Goal: Complete application form

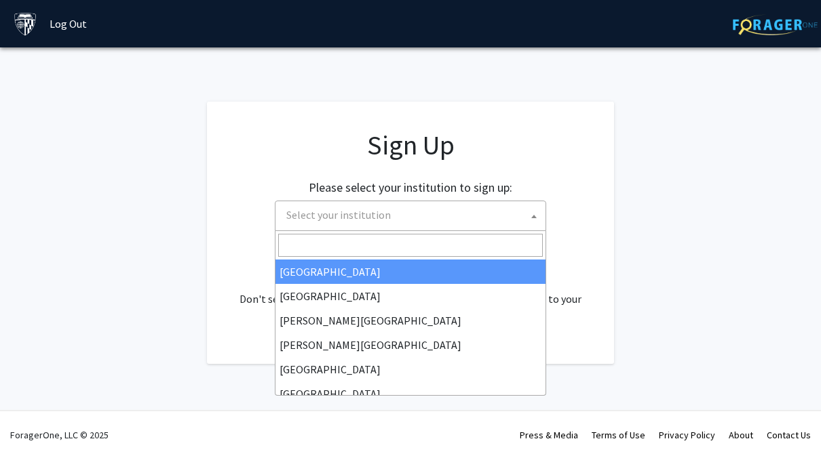
click at [528, 217] on span at bounding box center [534, 216] width 14 height 30
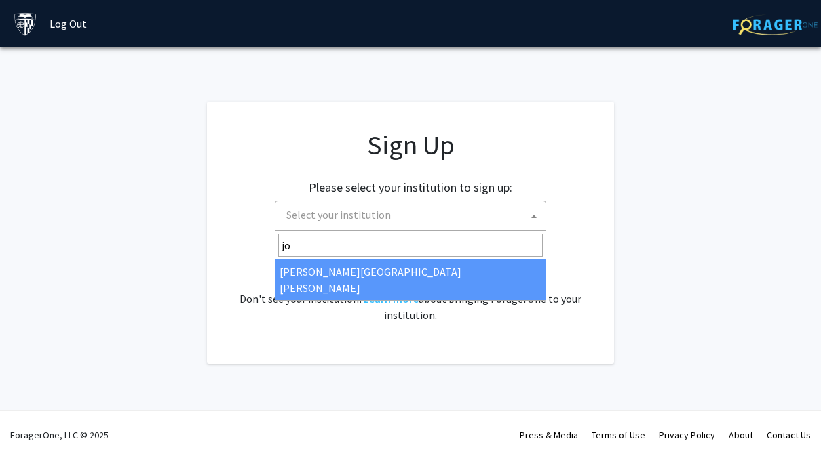
type input "jo"
select select "1"
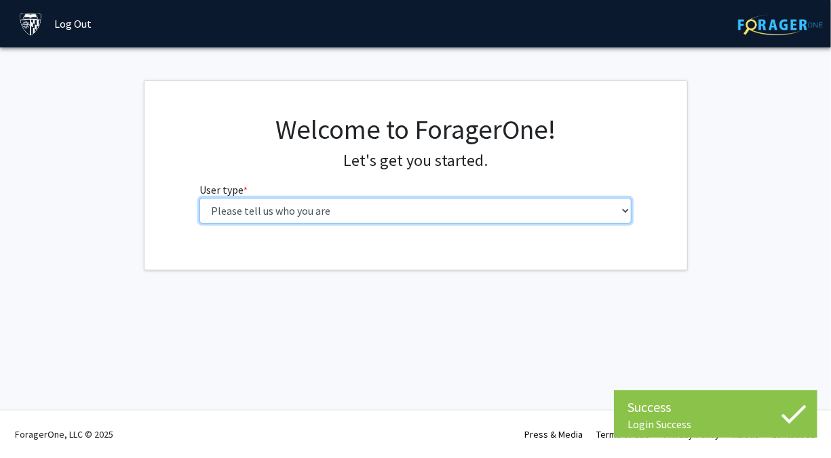
click at [410, 205] on select "Please tell us who you are Undergraduate Student Master's Student Doctoral Cand…" at bounding box center [415, 211] width 432 height 26
select select "2: masters"
click at [199, 198] on select "Please tell us who you are Undergraduate Student Master's Student Doctoral Cand…" at bounding box center [415, 211] width 432 height 26
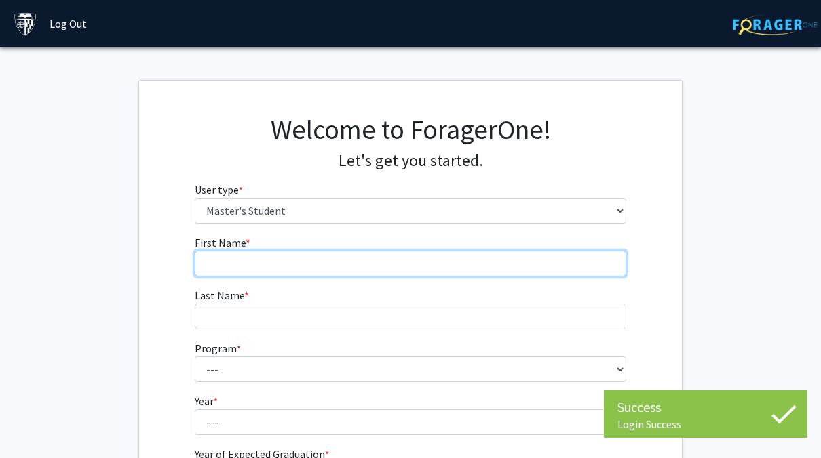
click at [383, 262] on input "First Name * required" at bounding box center [411, 264] width 432 height 26
type input "V"
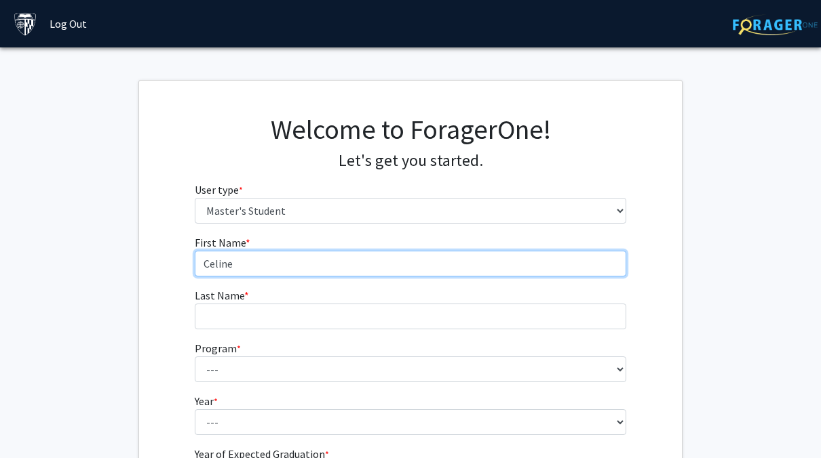
type input "Celine"
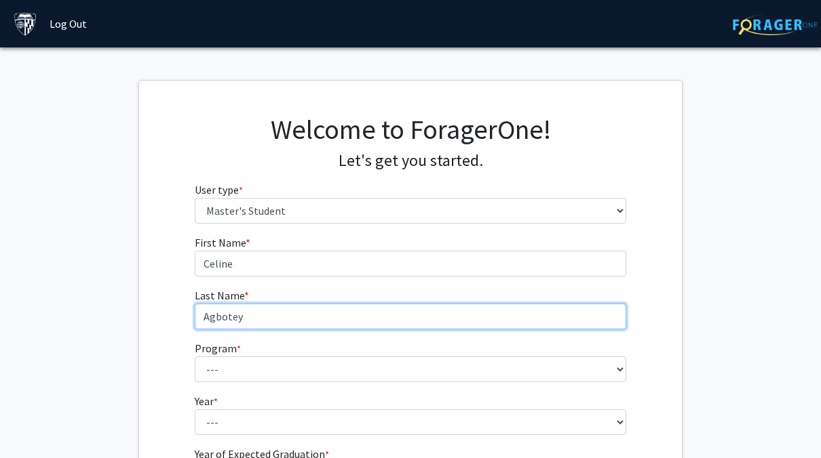
type input "Agbotey"
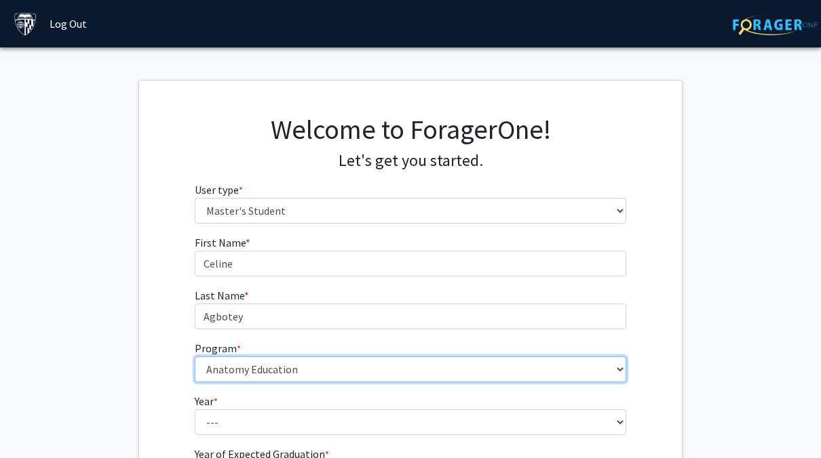
click at [359, 366] on select "--- Anatomy Education Applied and Computational Mathematics Applied Biomedical …" at bounding box center [411, 370] width 432 height 26
select select "2: 2"
click at [195, 357] on select "--- Anatomy Education Applied and Computational Mathematics Applied Biomedical …" at bounding box center [411, 370] width 432 height 26
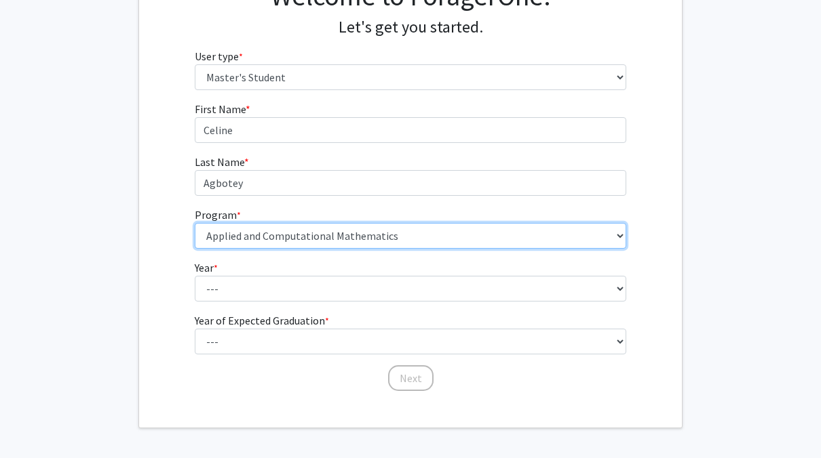
scroll to position [138, 0]
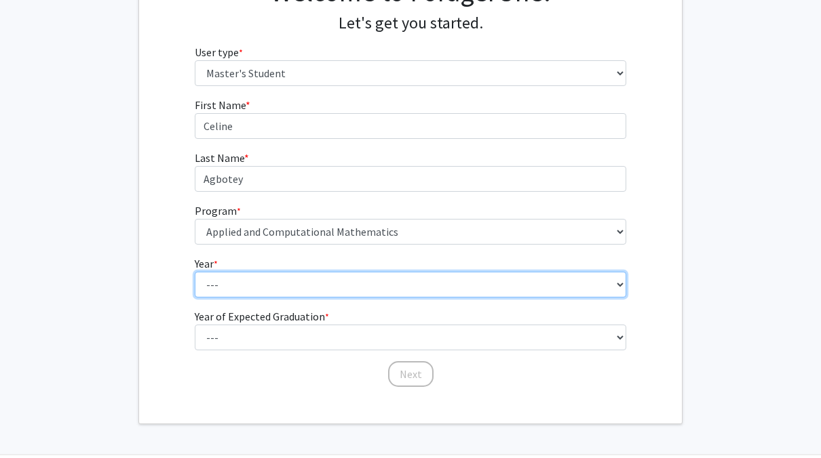
click at [347, 281] on select "--- First Year Second Year" at bounding box center [411, 285] width 432 height 26
select select "1: first_year"
click at [195, 272] on select "--- First Year Second Year" at bounding box center [411, 285] width 432 height 26
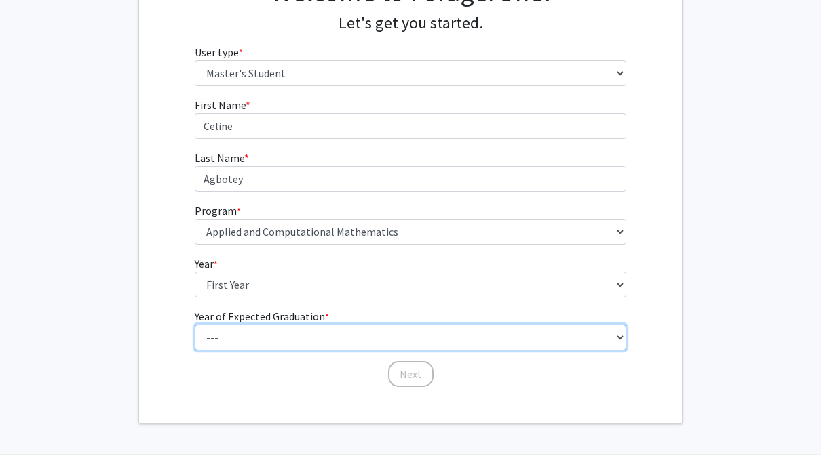
click at [341, 332] on select "--- 2025 2026 2027 2028 2029 2030 2031 2032 2033 2034" at bounding box center [411, 338] width 432 height 26
select select "3: 2027"
click at [195, 325] on select "--- 2025 2026 2027 2028 2029 2030 2031 2032 2033 2034" at bounding box center [411, 338] width 432 height 26
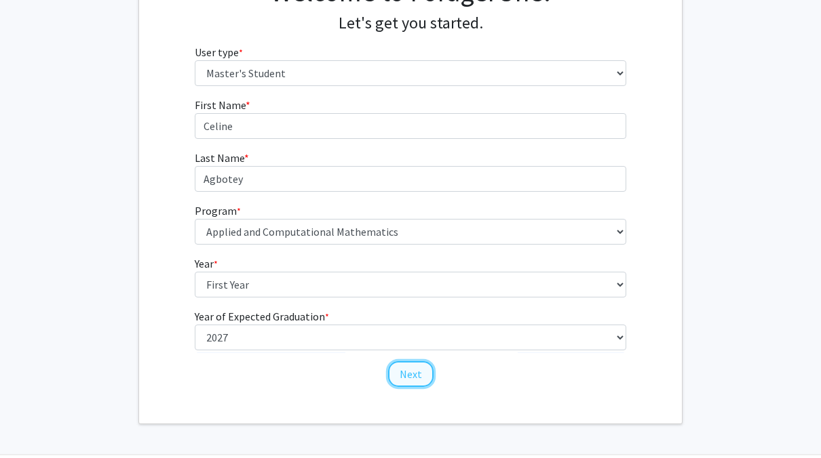
click at [406, 383] on button "Next" at bounding box center [410, 375] width 45 height 26
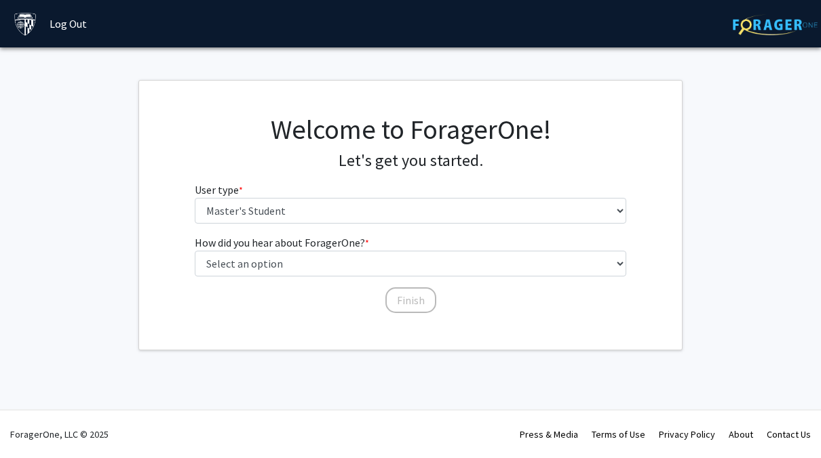
scroll to position [0, 0]
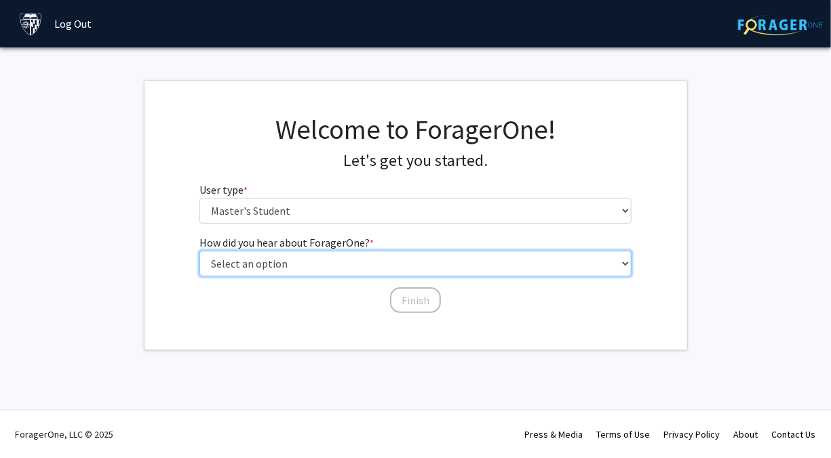
click at [380, 262] on select "Select an option Peer/student recommendation Faculty/staff recommendation Unive…" at bounding box center [415, 264] width 432 height 26
select select "3: university_website"
click at [199, 251] on select "Select an option Peer/student recommendation Faculty/staff recommendation Unive…" at bounding box center [415, 264] width 432 height 26
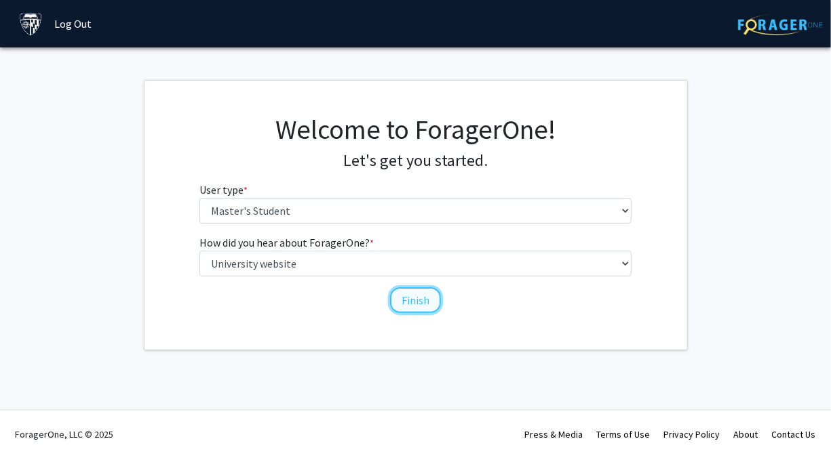
click at [417, 288] on button "Finish" at bounding box center [415, 301] width 51 height 26
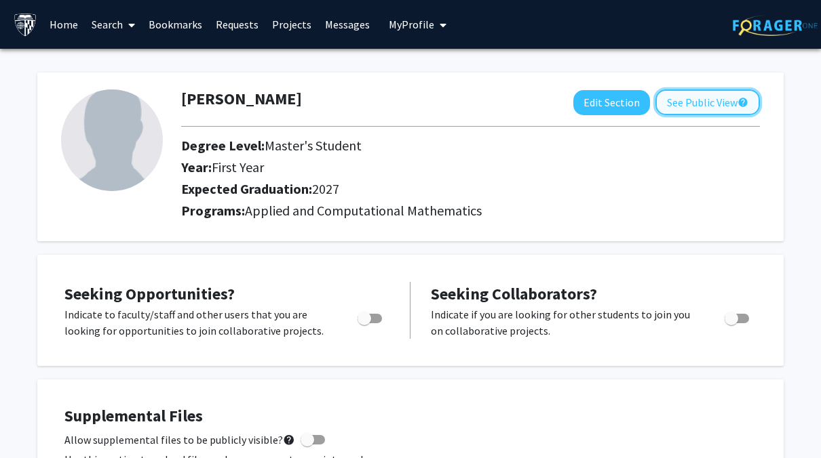
click at [721, 96] on button "See Public View help" at bounding box center [707, 103] width 104 height 26
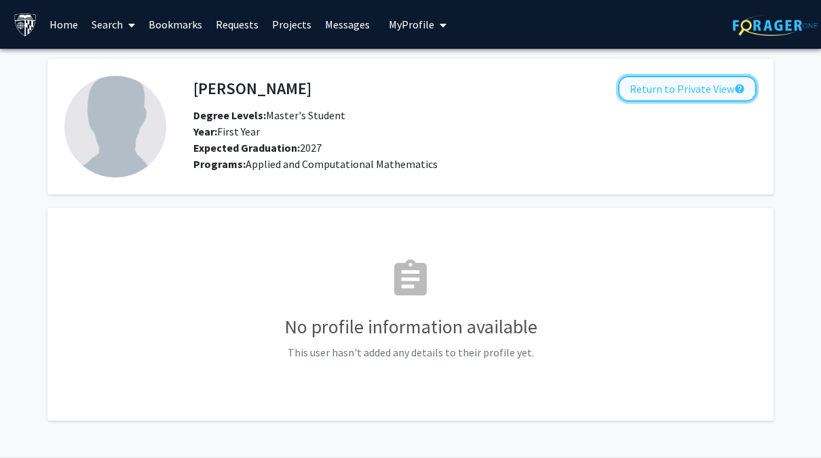
click at [661, 90] on button "Return to Private View help" at bounding box center [687, 89] width 138 height 26
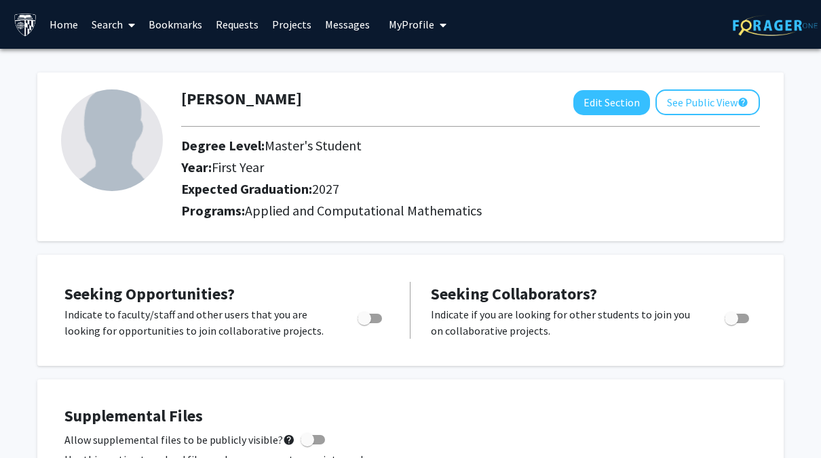
click at [396, 29] on span "My Profile" at bounding box center [411, 25] width 45 height 14
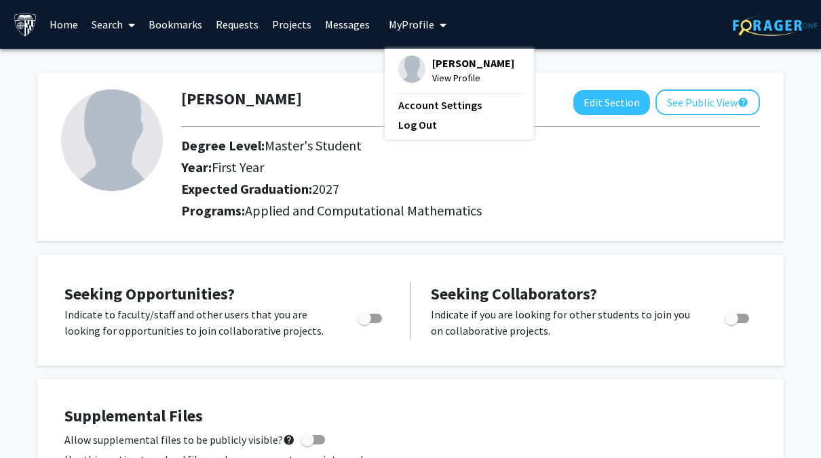
click at [345, 26] on link "Messages" at bounding box center [347, 24] width 58 height 47
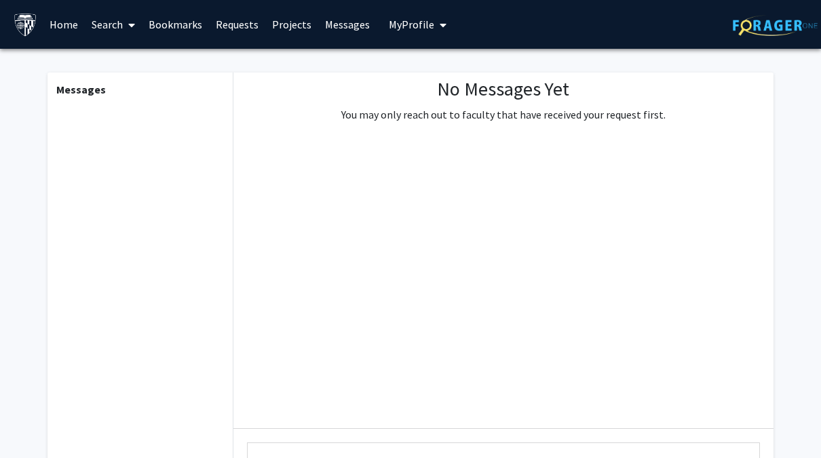
click at [299, 24] on link "Projects" at bounding box center [291, 24] width 53 height 47
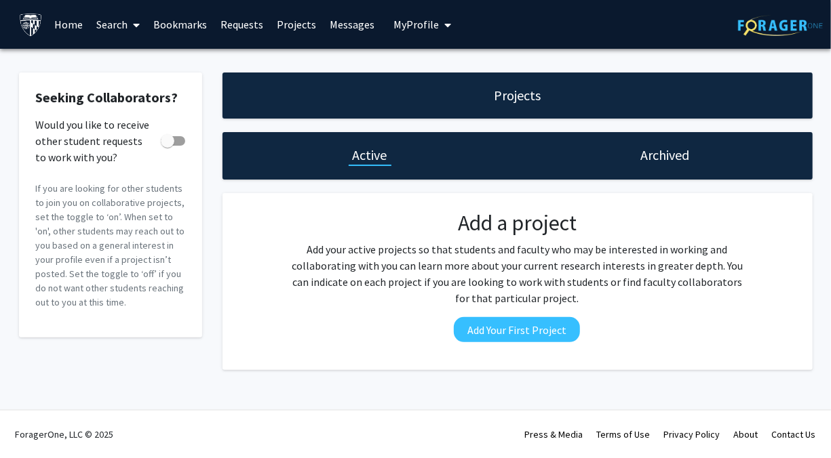
click at [67, 34] on link "Home" at bounding box center [68, 24] width 42 height 47
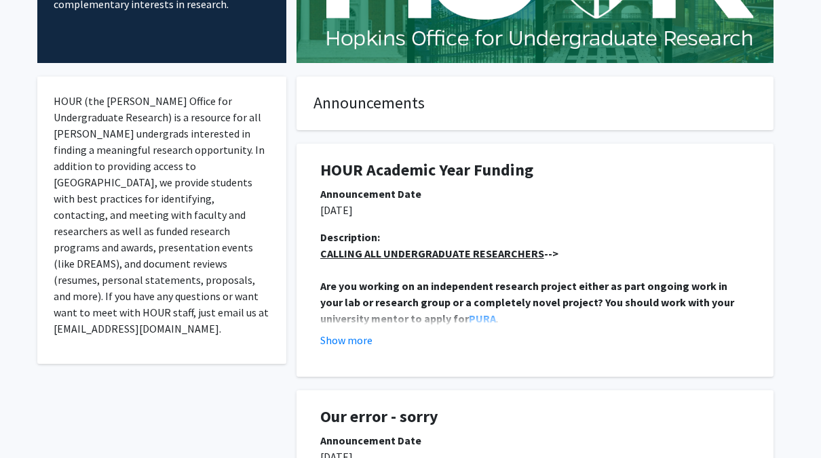
scroll to position [193, 0]
